Goal: Task Accomplishment & Management: Complete application form

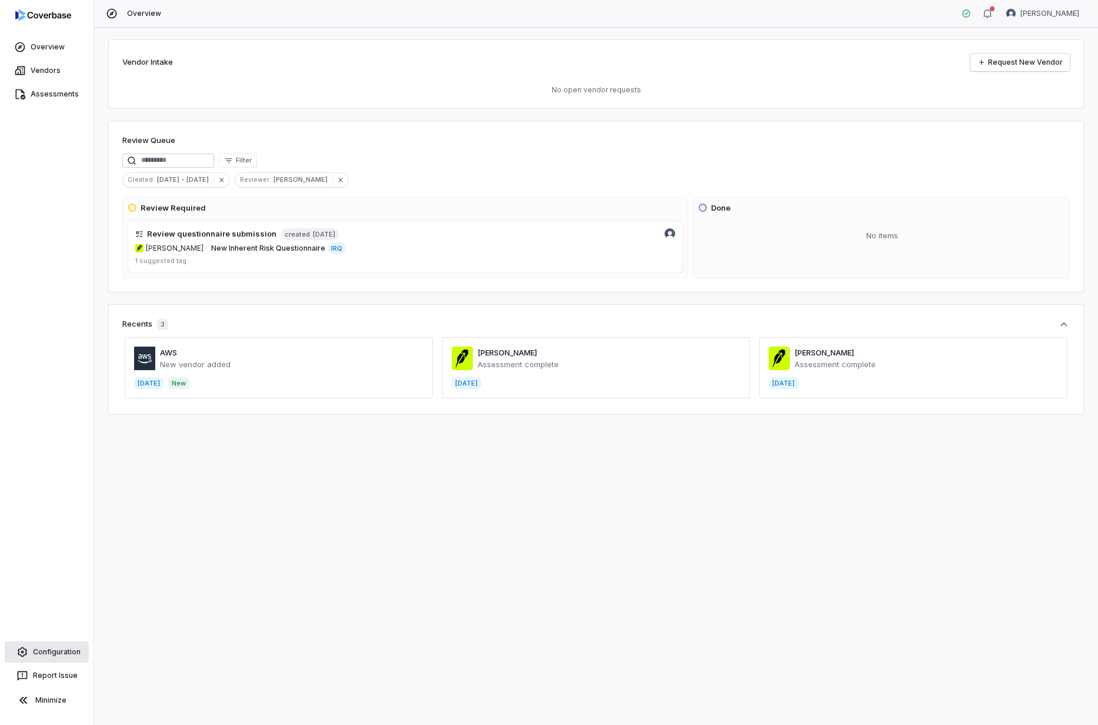
click at [61, 656] on link "Configuration" at bounding box center [47, 651] width 84 height 21
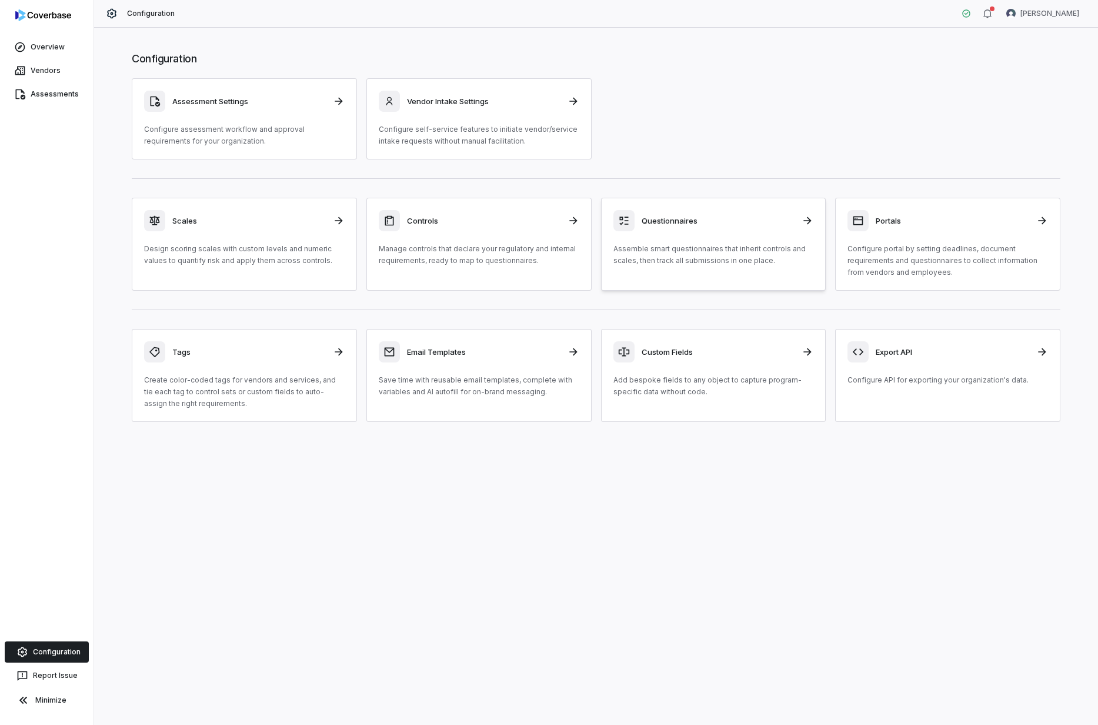
click at [746, 225] on h3 "Questionnaires" at bounding box center [718, 220] width 153 height 11
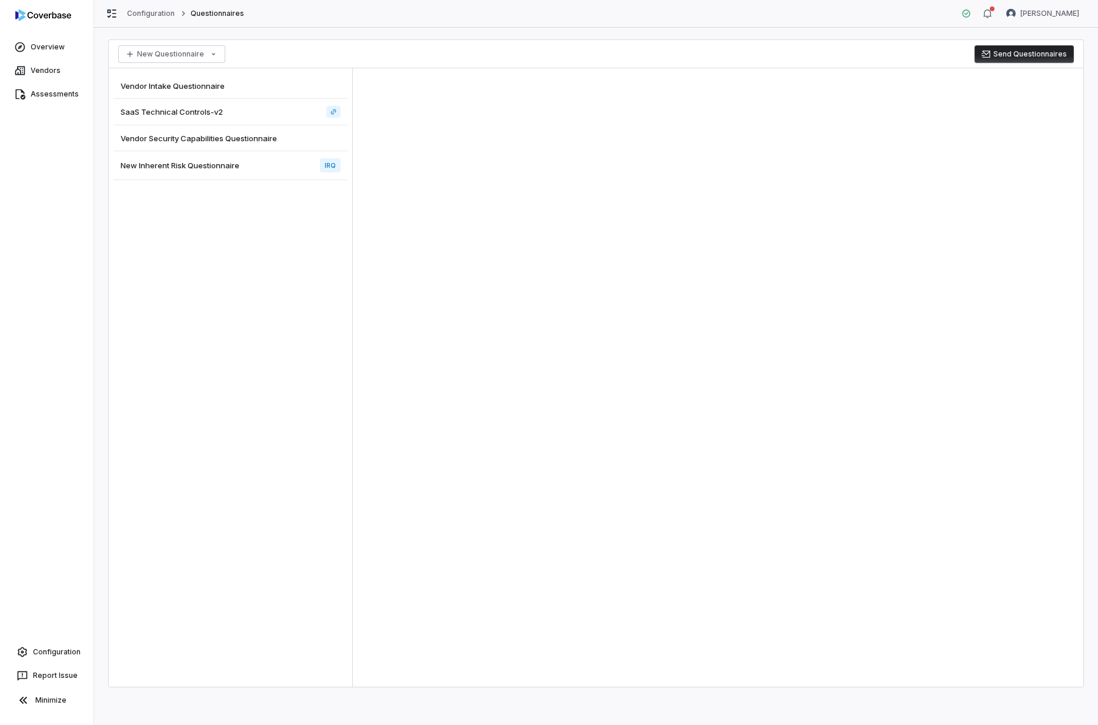
click at [192, 88] on span "Vendor Intake Questionnaire" at bounding box center [173, 86] width 104 height 11
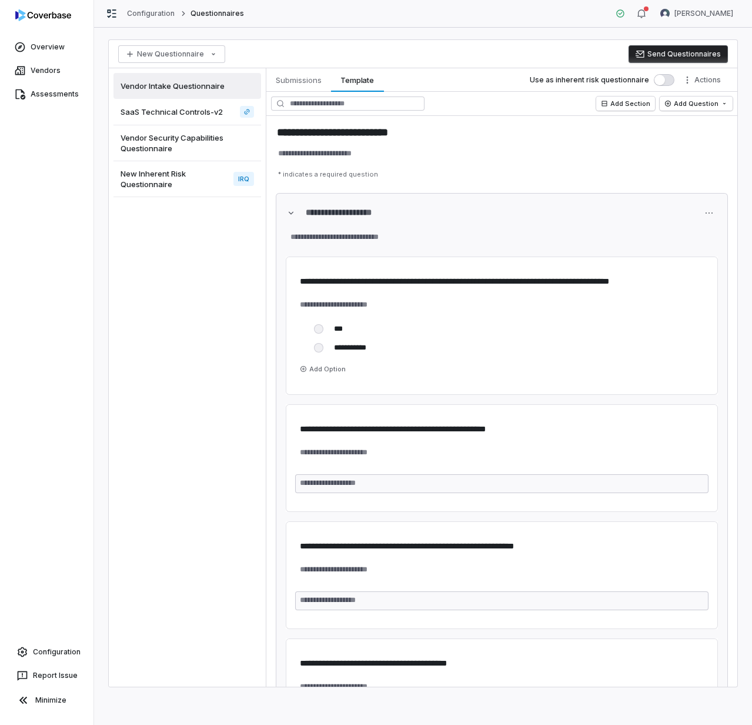
click at [472, 40] on div "New Questionnaire Send Questionnaires" at bounding box center [423, 54] width 629 height 28
type textarea "*"
click at [460, 177] on p "* indicates a required question" at bounding box center [501, 174] width 457 height 18
